Goal: Task Accomplishment & Management: Manage account settings

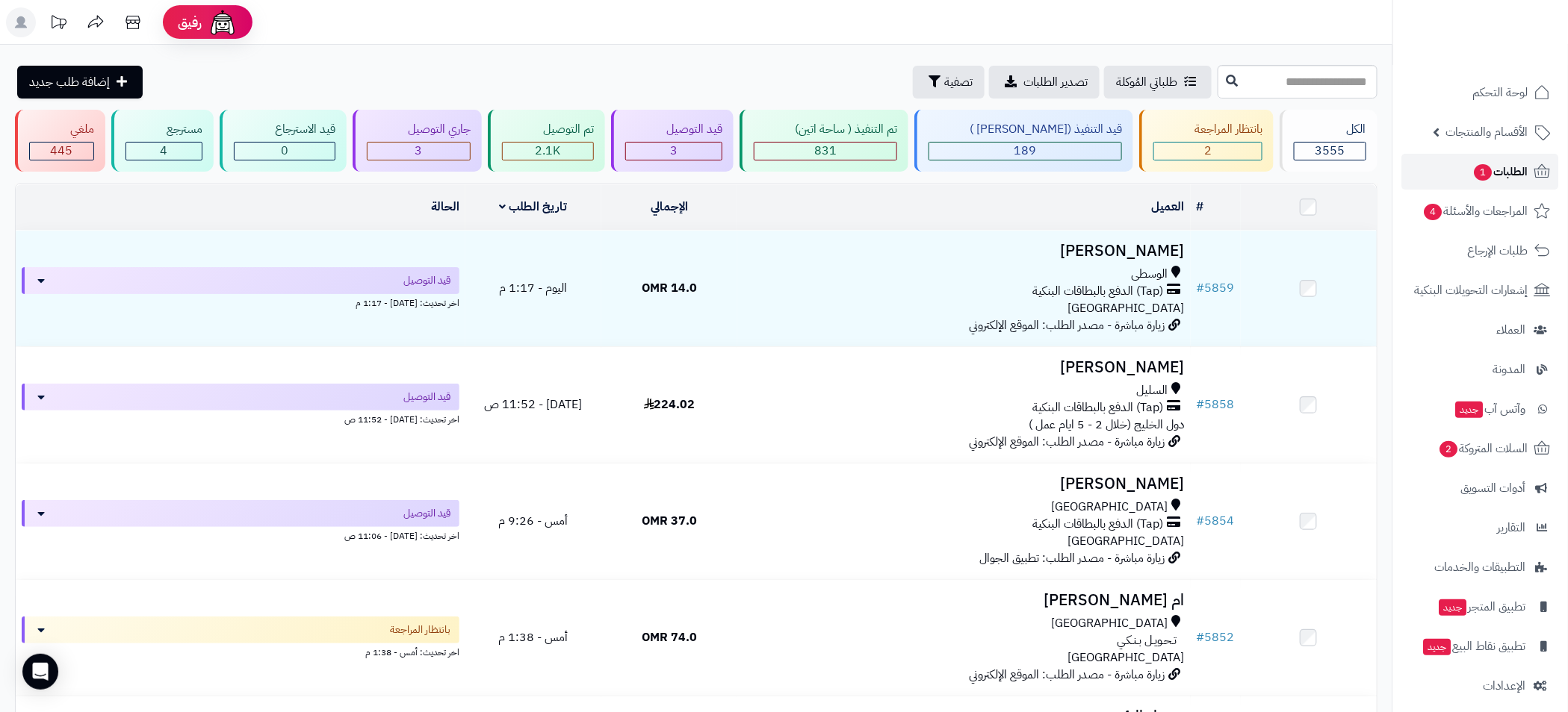
click at [1497, 164] on span "الطلبات 1" at bounding box center [1500, 171] width 56 height 21
